Goal: Book appointment/travel/reservation

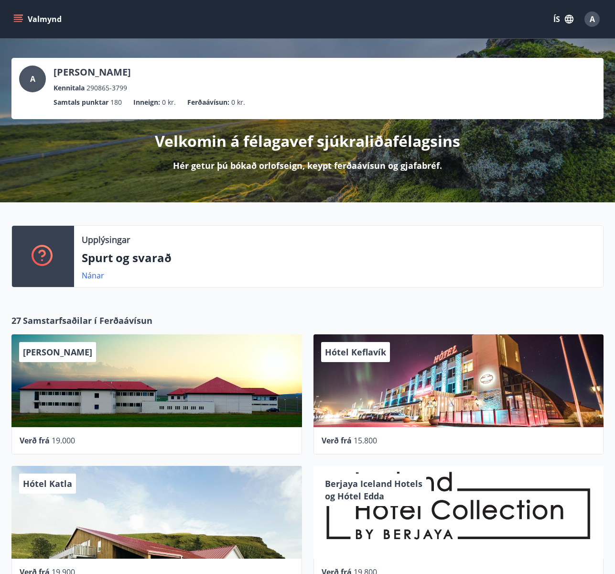
click at [21, 8] on div "Valmynd ÍS A" at bounding box center [307, 19] width 592 height 23
click at [24, 29] on div "Valmynd ÍS A" at bounding box center [307, 19] width 592 height 23
click at [22, 16] on icon "menu" at bounding box center [18, 19] width 10 height 10
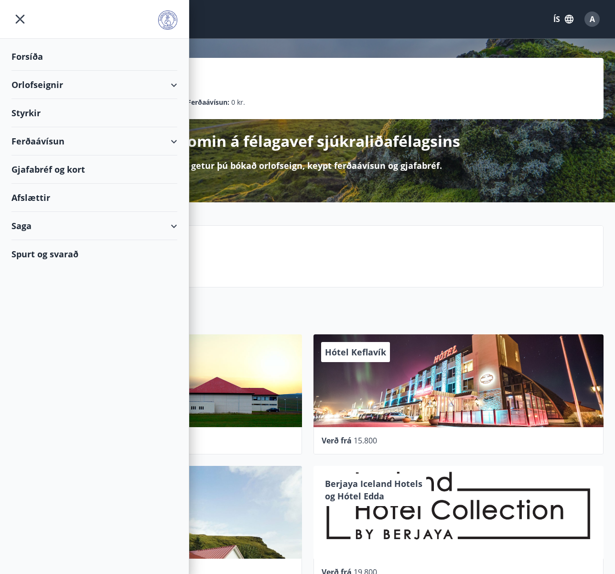
click at [44, 82] on div "Orlofseignir" at bounding box center [94, 85] width 166 height 28
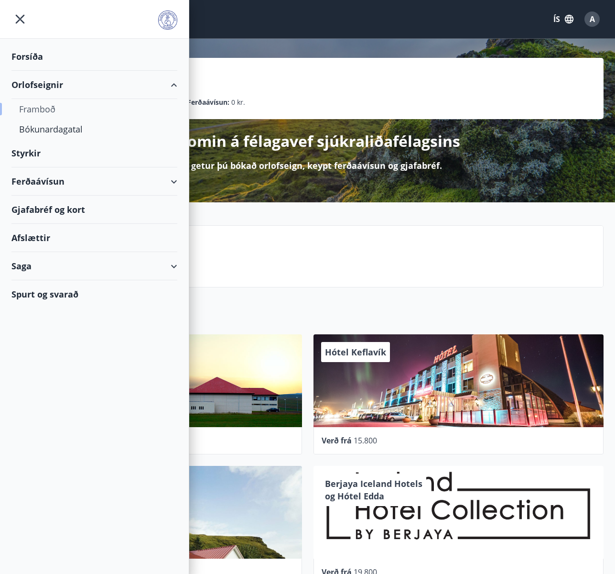
click at [48, 109] on div "Framboð" at bounding box center [94, 109] width 151 height 20
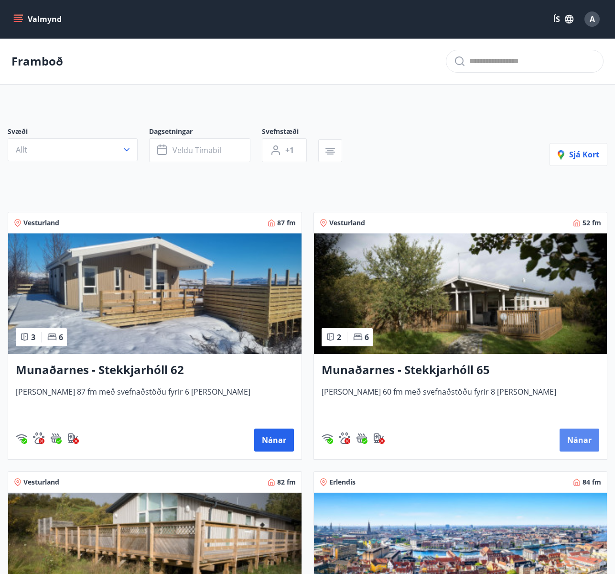
click at [573, 435] on button "Nánar" at bounding box center [580, 439] width 40 height 23
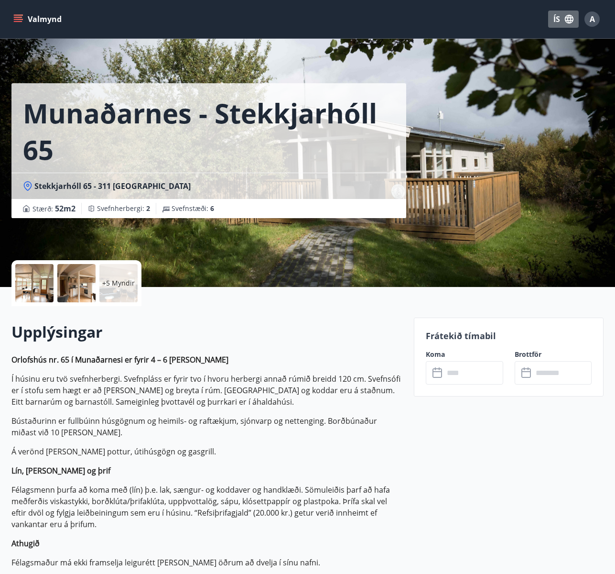
click at [567, 20] on icon "button" at bounding box center [569, 19] width 11 height 11
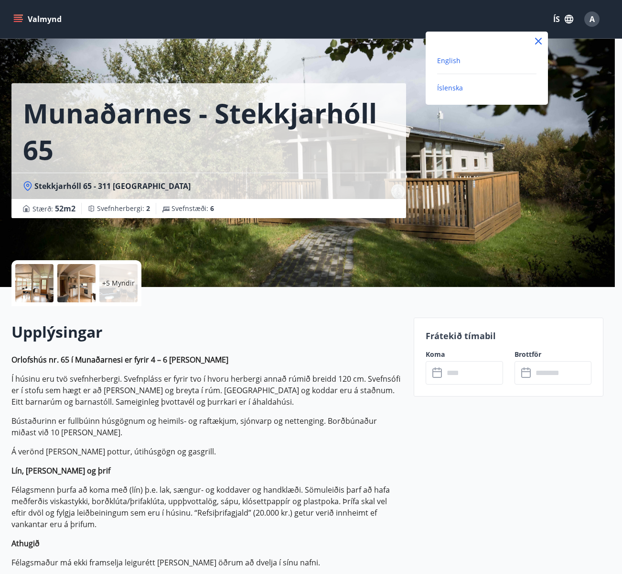
click at [447, 57] on span "English" at bounding box center [448, 60] width 23 height 9
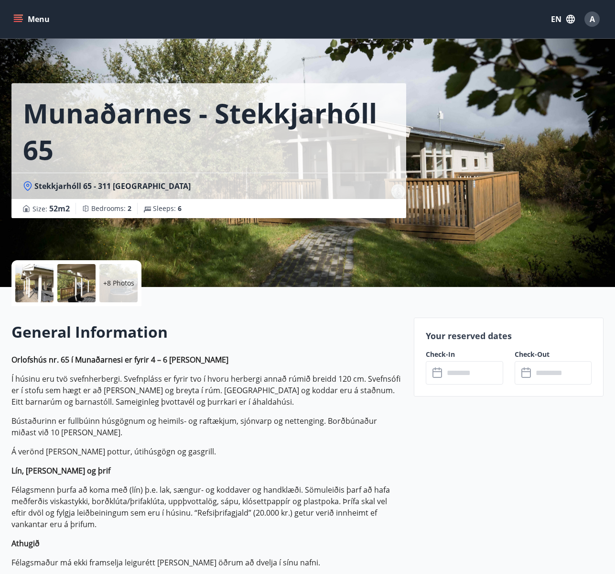
click at [563, 21] on button "EN" at bounding box center [563, 19] width 32 height 17
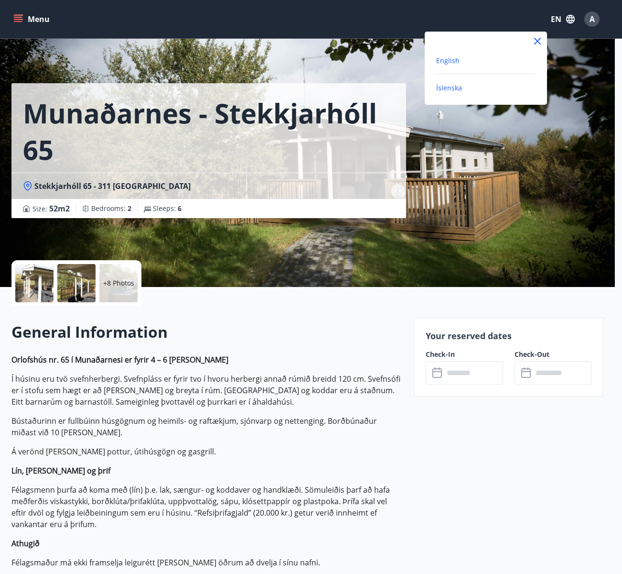
click at [454, 91] on span "Íslenska" at bounding box center [449, 87] width 26 height 9
